Goal: Information Seeking & Learning: Learn about a topic

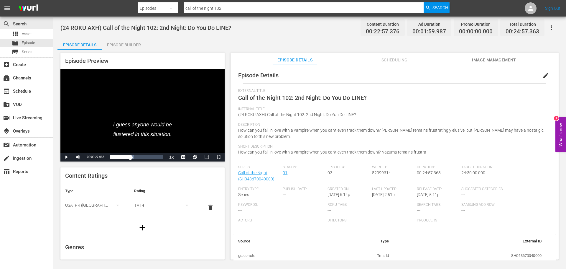
click at [27, 29] on div "search Search apps Asset movie Episode subtitles Series" at bounding box center [26, 37] width 53 height 40
click at [28, 31] on span "Asset" at bounding box center [27, 34] width 10 height 6
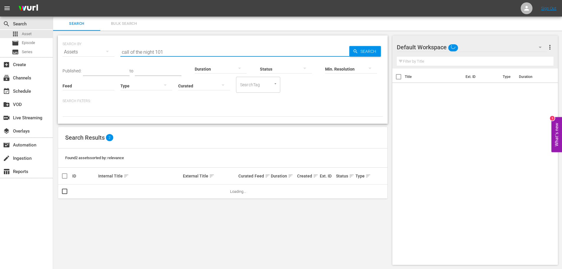
drag, startPoint x: 167, startPoint y: 53, endPoint x: 112, endPoint y: 53, distance: 54.5
click at [112, 53] on div "SEARCH BY Search By Assets Search ID, Title, Description, Keywords, or Category…" at bounding box center [222, 48] width 320 height 21
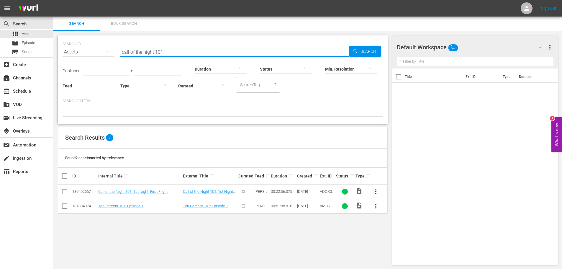
paste input "Love, Chunibyo"
click at [363, 52] on span "Search" at bounding box center [369, 51] width 23 height 11
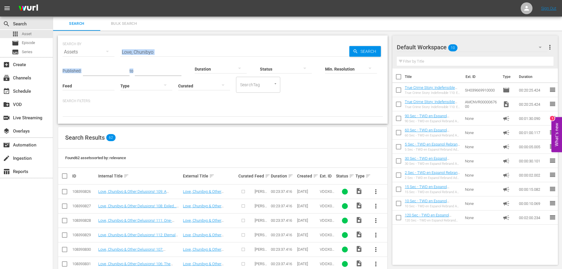
drag, startPoint x: 196, startPoint y: 59, endPoint x: 156, endPoint y: 37, distance: 45.4
click at [169, 43] on div "SEARCH BY Search By Assets Search ID, Title, Description, Keywords, or Category…" at bounding box center [223, 79] width 330 height 88
click at [160, 47] on input "Love, Chunibyo" at bounding box center [234, 52] width 229 height 14
drag, startPoint x: 159, startPoint y: 49, endPoint x: 91, endPoint y: 35, distance: 69.8
click at [114, 41] on div "SEARCH BY Search By Assets Search ID, Title, Description, Keywords, or Category…" at bounding box center [222, 48] width 320 height 21
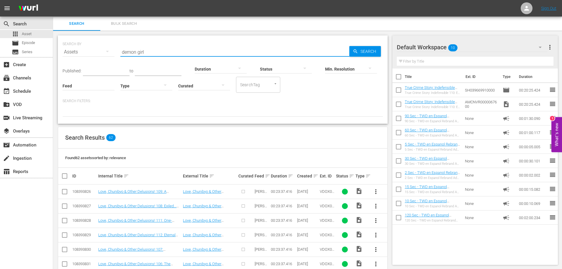
type input "demon girl"
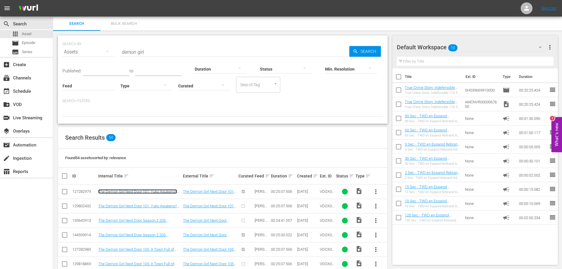
click at [153, 192] on link "The Demon Girl Next Door 101: Yuko Awakens!! For Family Reasons You're Now a De…" at bounding box center [137, 193] width 79 height 9
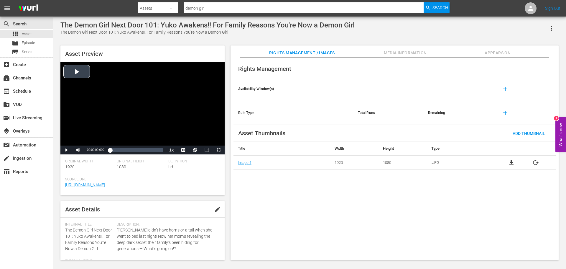
click at [154, 94] on div "Video Player" at bounding box center [142, 103] width 164 height 83
click at [120, 149] on div "00:04:39.481" at bounding box center [120, 150] width 0 height 6
click at [186, 136] on li "en" at bounding box center [183, 135] width 29 height 6
click at [185, 175] on div "Definition hd" at bounding box center [194, 168] width 52 height 18
click at [66, 150] on span "Video Player" at bounding box center [66, 150] width 0 height 0
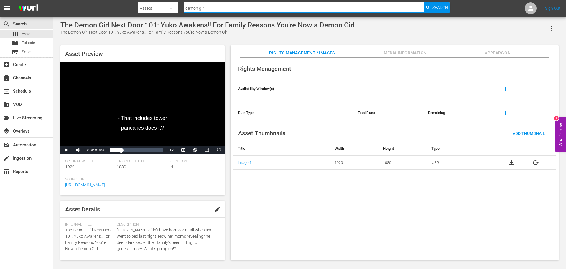
drag, startPoint x: 216, startPoint y: 10, endPoint x: 141, endPoint y: -1, distance: 75.0
click at [141, 0] on html "menu Search By Assets Search ID, Title, Description, Keywords, or Category demo…" at bounding box center [283, 134] width 566 height 269
type input "a"
drag, startPoint x: 325, startPoint y: 8, endPoint x: 249, endPoint y: 6, distance: 76.1
click at [249, 6] on input "My Teen Romantic Comedy SNAFU Climax 303: Iroha Strongest Junior" at bounding box center [304, 8] width 240 height 14
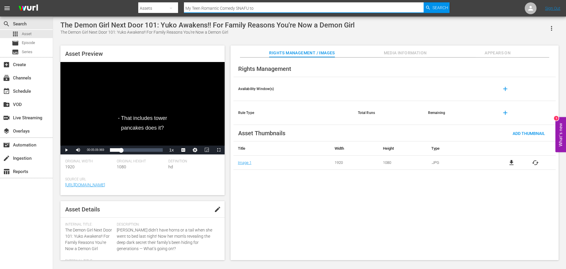
type input "My Teen Romantic Comedy SNAFU too"
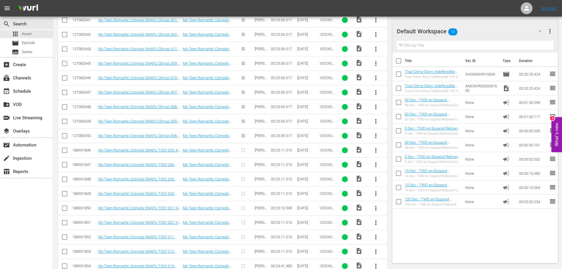
scroll to position [407, 0]
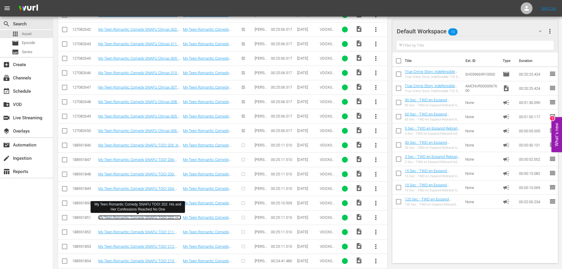
click at [161, 216] on link "My Teen Romantic Comedy SNAFU TOO! 202: His and Her Confessions Reached No One" at bounding box center [139, 219] width 83 height 9
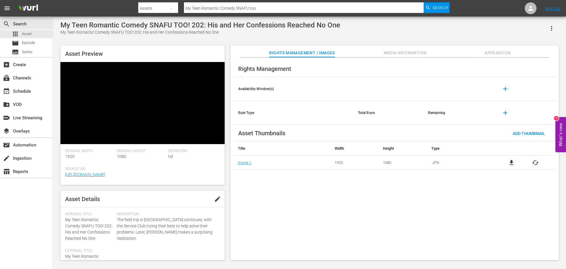
click at [159, 114] on video at bounding box center [142, 103] width 164 height 82
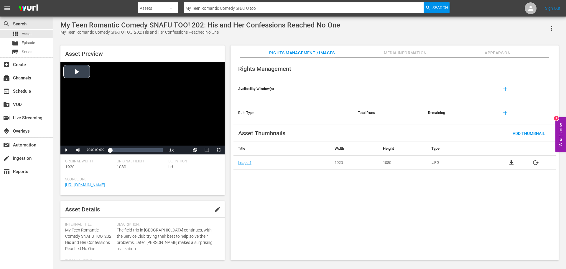
click at [154, 105] on div "Video Player" at bounding box center [142, 103] width 164 height 83
click at [185, 133] on li "CC1 Captions" at bounding box center [183, 135] width 29 height 7
click at [66, 150] on span "Video Player" at bounding box center [66, 150] width 0 height 0
